Goal: Task Accomplishment & Management: Manage account settings

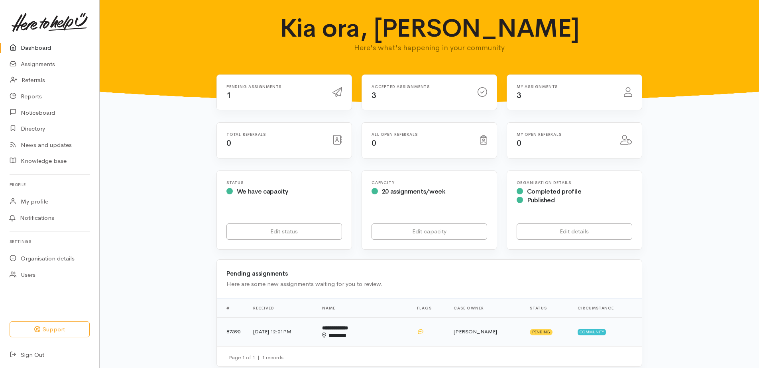
click at [346, 327] on td "**********" at bounding box center [363, 332] width 95 height 29
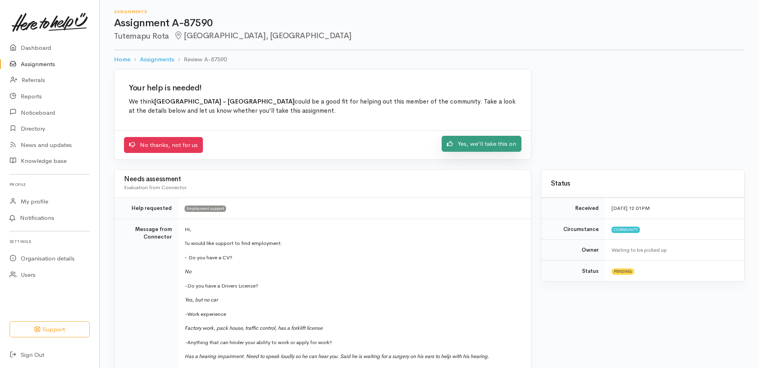
click at [504, 141] on link "Yes, we'll take this on" at bounding box center [482, 144] width 80 height 16
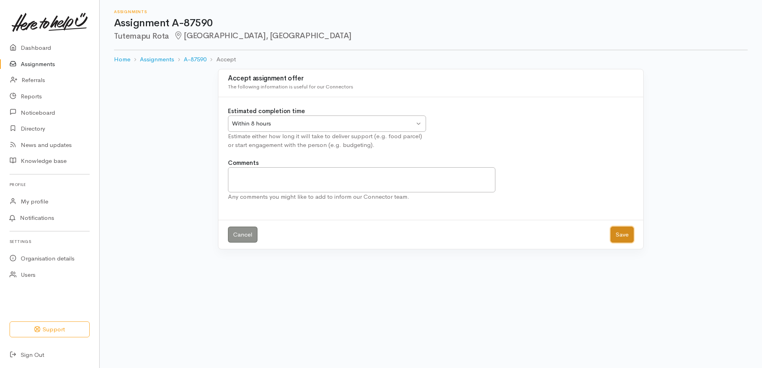
click at [617, 238] on button "Save" at bounding box center [622, 235] width 23 height 16
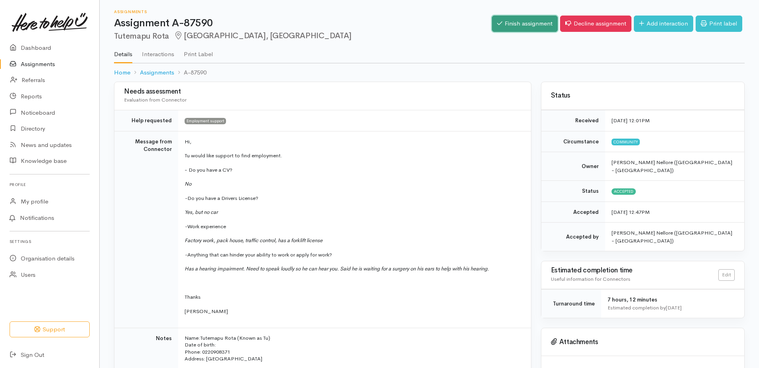
click at [502, 18] on link "Finish assignment" at bounding box center [525, 24] width 66 height 16
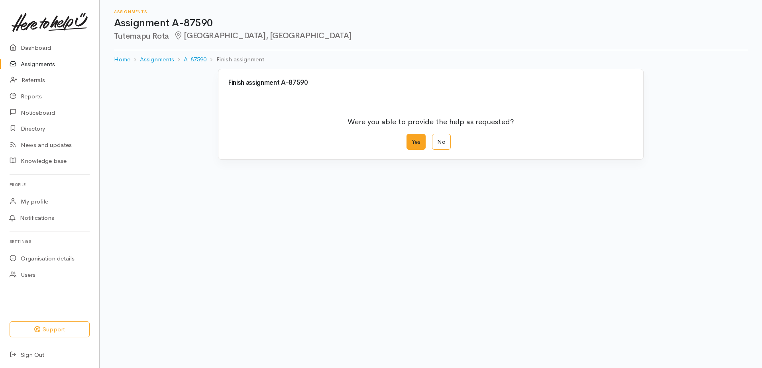
click at [417, 141] on label "Yes" at bounding box center [415, 142] width 19 height 16
click at [412, 139] on input "Yes" at bounding box center [408, 136] width 5 height 5
radio input "true"
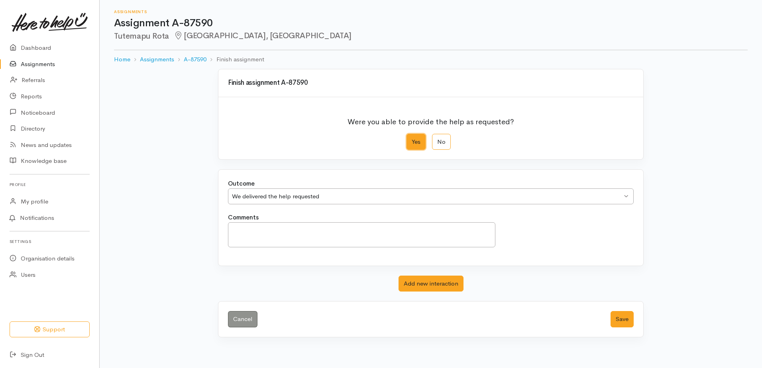
click at [306, 202] on div "We delivered the help requested We delivered the help requested" at bounding box center [431, 196] width 406 height 16
click at [438, 145] on label "No" at bounding box center [441, 142] width 19 height 16
click at [437, 139] on input "No" at bounding box center [434, 136] width 5 height 5
radio input "true"
click at [263, 203] on div "Client did not attend Client did not attend" at bounding box center [327, 196] width 198 height 16
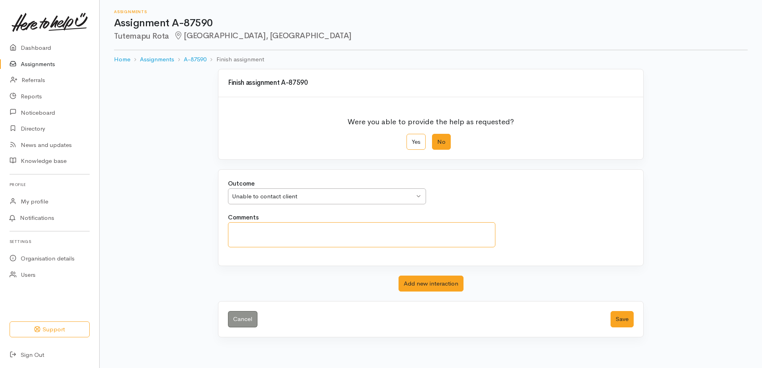
click at [317, 232] on textarea "Comments" at bounding box center [361, 234] width 267 height 25
click at [652, 253] on div "Finish assignment A-87590 Were you able to provide the help as requested? Yes N…" at bounding box center [431, 203] width 454 height 269
click at [621, 324] on button "Save" at bounding box center [622, 319] width 23 height 16
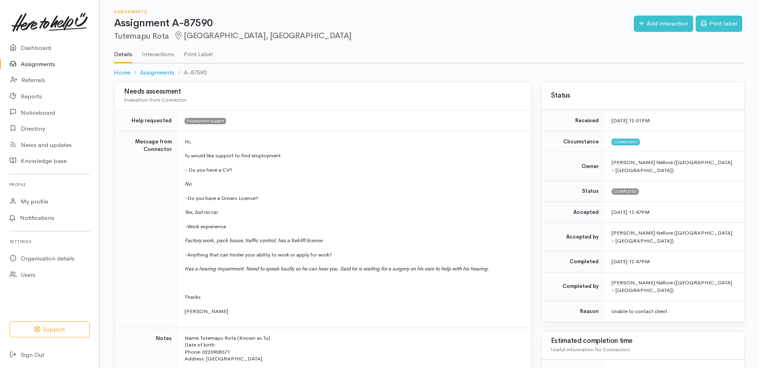
click at [120, 46] on link "Details" at bounding box center [123, 51] width 18 height 23
click at [43, 65] on link "Assignments" at bounding box center [49, 64] width 99 height 16
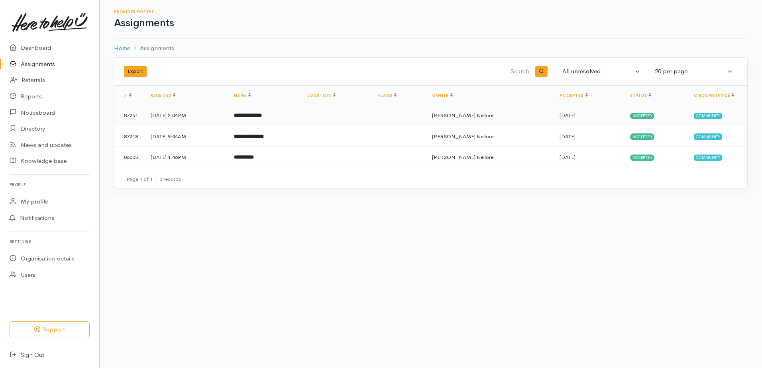
click at [372, 124] on td at bounding box center [336, 115] width 71 height 21
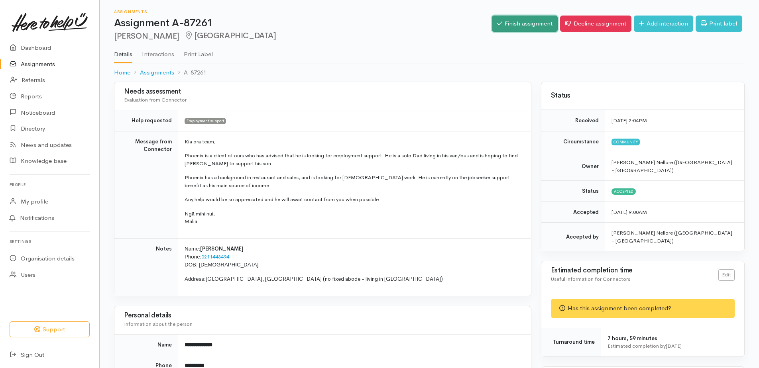
click at [520, 24] on link "Finish assignment" at bounding box center [525, 24] width 66 height 16
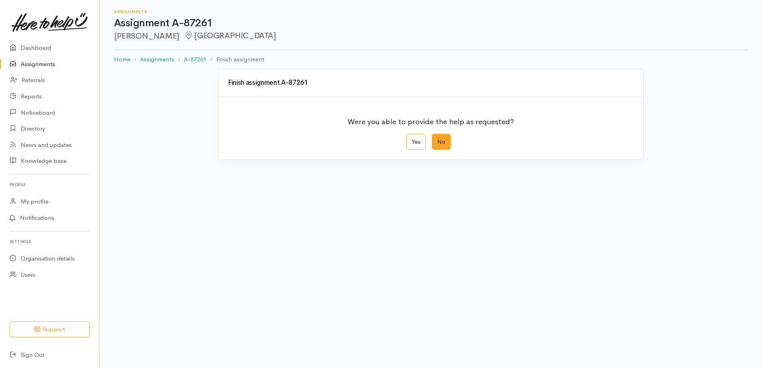
click at [442, 137] on label "No" at bounding box center [441, 142] width 19 height 16
click at [437, 137] on input "No" at bounding box center [434, 136] width 5 height 5
radio input "true"
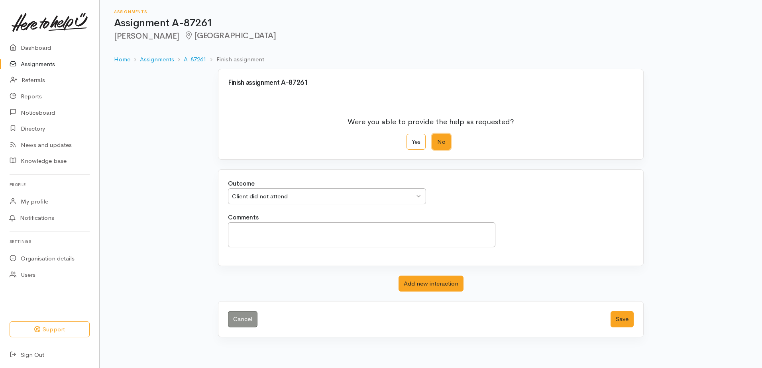
click at [329, 201] on div "Client did not attend" at bounding box center [323, 196] width 183 height 9
click at [359, 188] on div "Our service was declined by the client Our service was declined by the client" at bounding box center [327, 196] width 198 height 16
click at [569, 214] on div "Comments" at bounding box center [430, 234] width 415 height 43
click at [623, 320] on button "Save" at bounding box center [622, 319] width 23 height 16
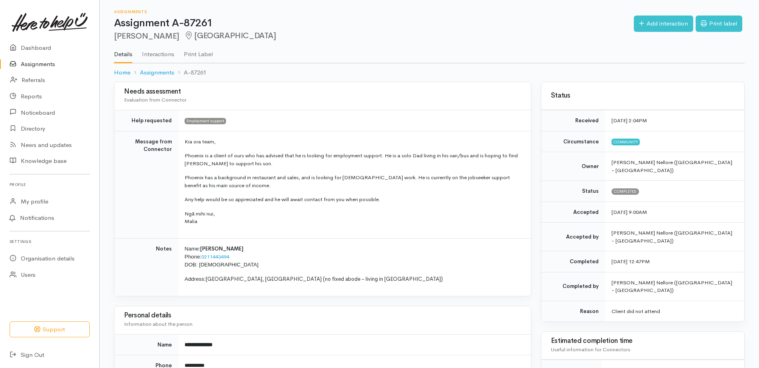
click at [37, 65] on link "Assignments" at bounding box center [49, 64] width 99 height 16
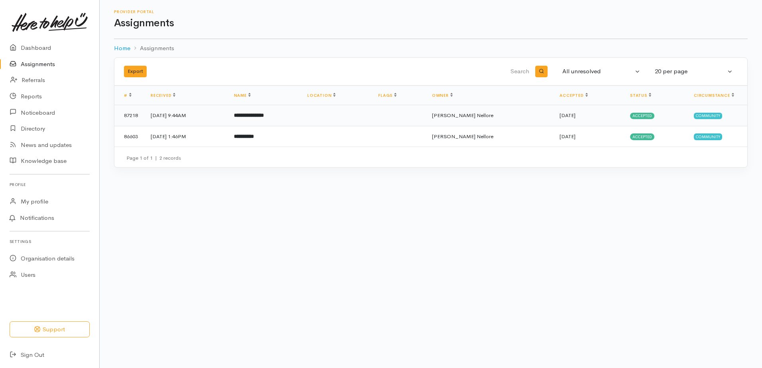
click at [228, 110] on td "[DATE] 9:44AM" at bounding box center [185, 115] width 83 height 21
click at [150, 138] on td "[DATE] 1:46PM" at bounding box center [185, 136] width 83 height 21
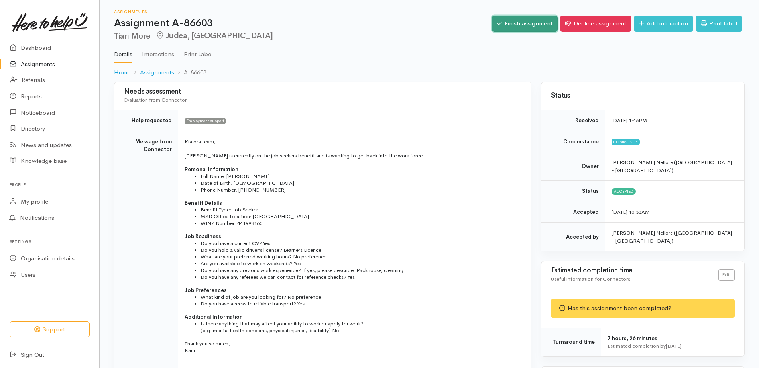
click at [532, 26] on link "Finish assignment" at bounding box center [525, 24] width 66 height 16
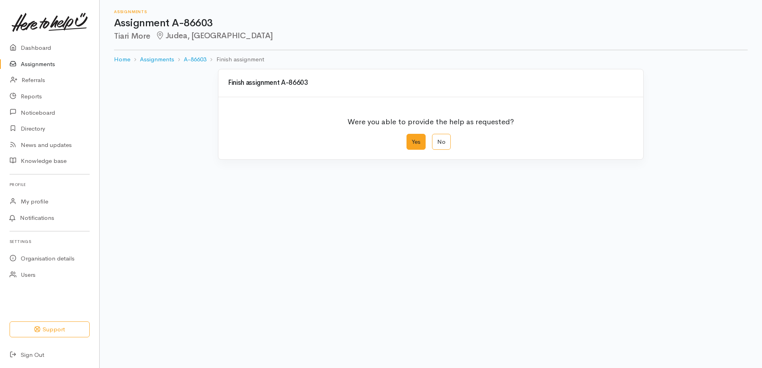
click at [419, 140] on label "Yes" at bounding box center [415, 142] width 19 height 16
click at [412, 139] on input "Yes" at bounding box center [408, 136] width 5 height 5
radio input "true"
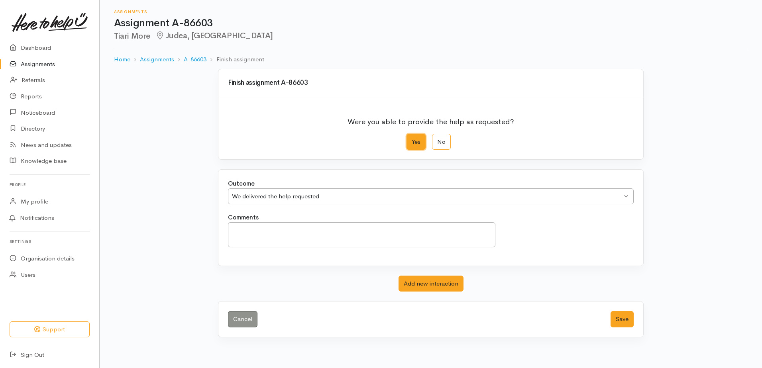
click at [359, 199] on div "We delivered the help requested" at bounding box center [427, 196] width 390 height 9
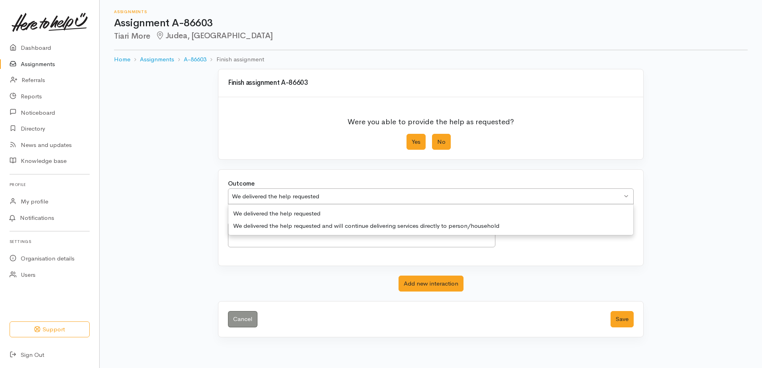
click at [438, 139] on label "No" at bounding box center [441, 142] width 19 height 16
click at [437, 139] on input "No" at bounding box center [434, 136] width 5 height 5
radio input "true"
